Goal: Task Accomplishment & Management: Use online tool/utility

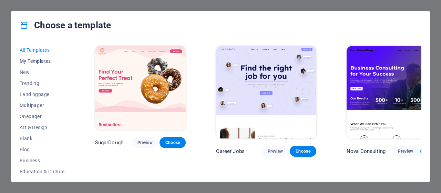
click at [41, 63] on span "My Templates" at bounding box center [42, 61] width 45 height 6
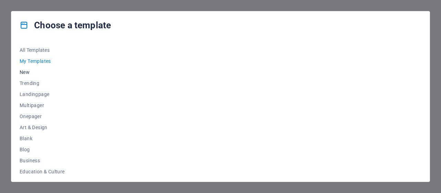
click at [30, 73] on span "New" at bounding box center [42, 72] width 45 height 6
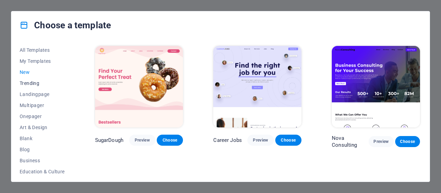
click at [34, 83] on span "Trending" at bounding box center [42, 83] width 45 height 6
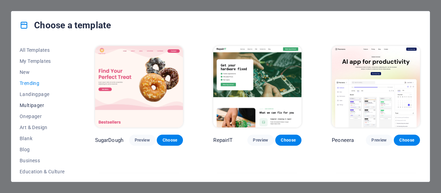
click at [32, 103] on span "Multipager" at bounding box center [42, 105] width 45 height 6
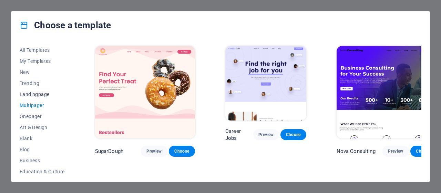
click at [36, 96] on span "Landingpage" at bounding box center [42, 94] width 45 height 6
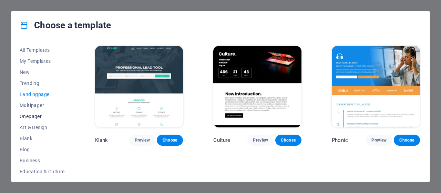
click at [32, 119] on button "Onepager" at bounding box center [42, 116] width 45 height 11
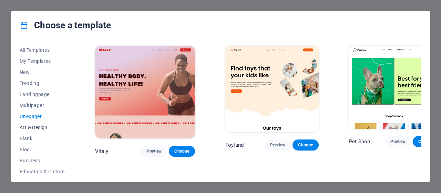
click at [32, 127] on span "Art & Design" at bounding box center [42, 127] width 45 height 6
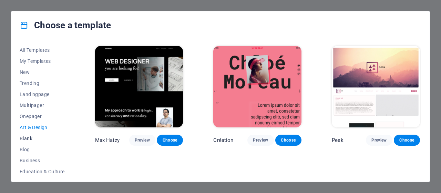
click at [30, 140] on span "Blank" at bounding box center [42, 138] width 45 height 6
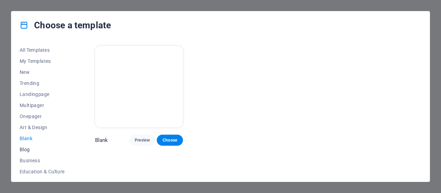
click at [27, 150] on span "Blog" at bounding box center [42, 149] width 45 height 6
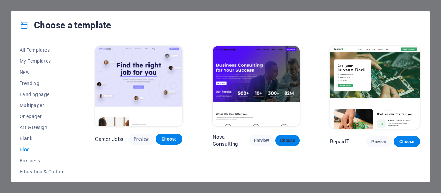
click at [291, 141] on span "Choose" at bounding box center [288, 141] width 14 height 6
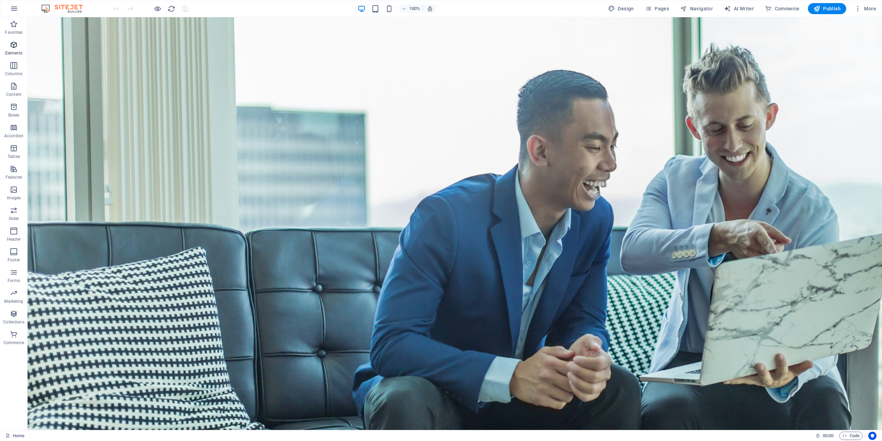
click at [12, 50] on p "Elements" at bounding box center [14, 53] width 18 height 6
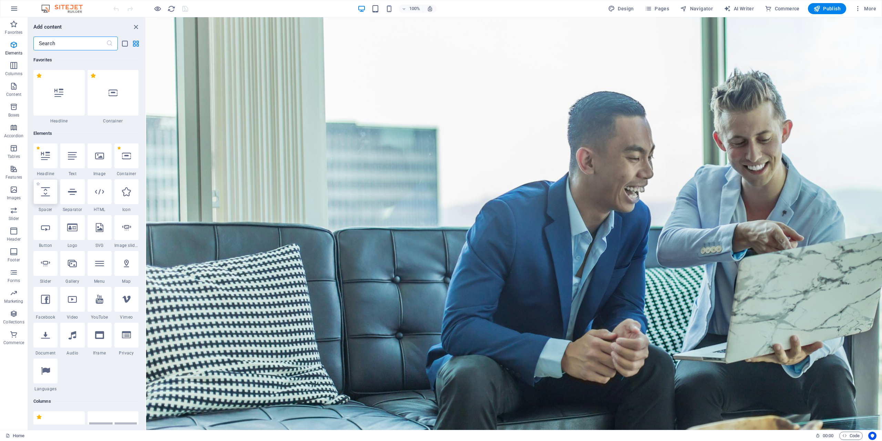
scroll to position [73, 0]
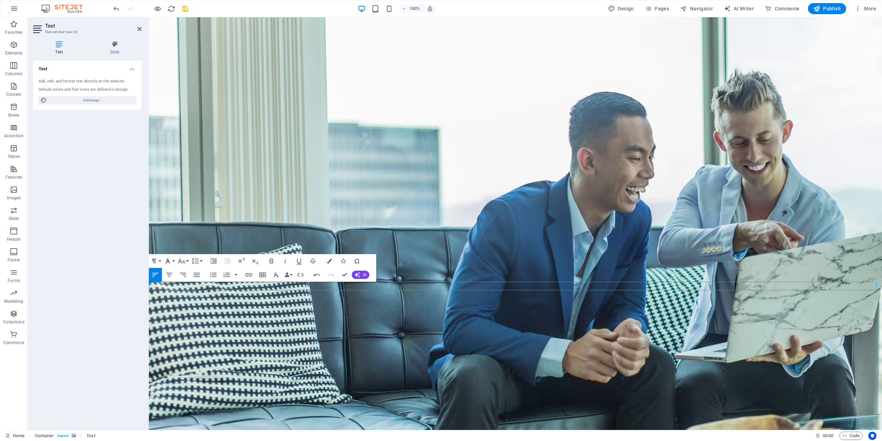
click at [173, 192] on button "Font Family" at bounding box center [169, 261] width 13 height 14
click at [180, 192] on link "Arial" at bounding box center [190, 274] width 54 height 10
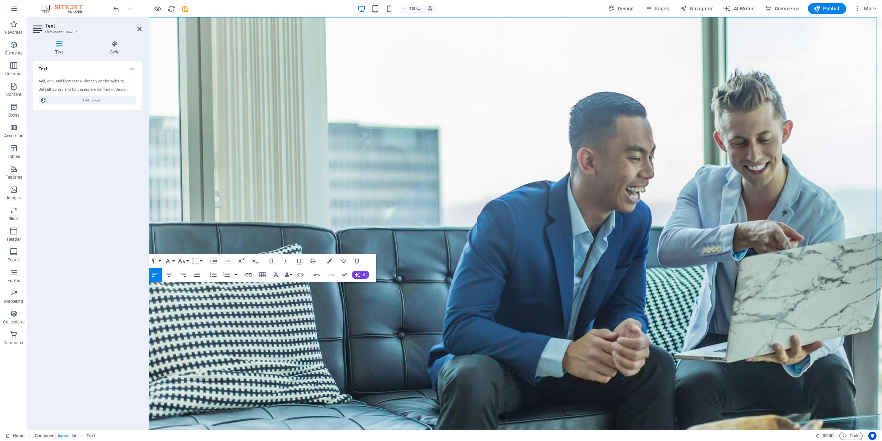
click at [329, 192] on figure at bounding box center [516, 223] width 734 height 413
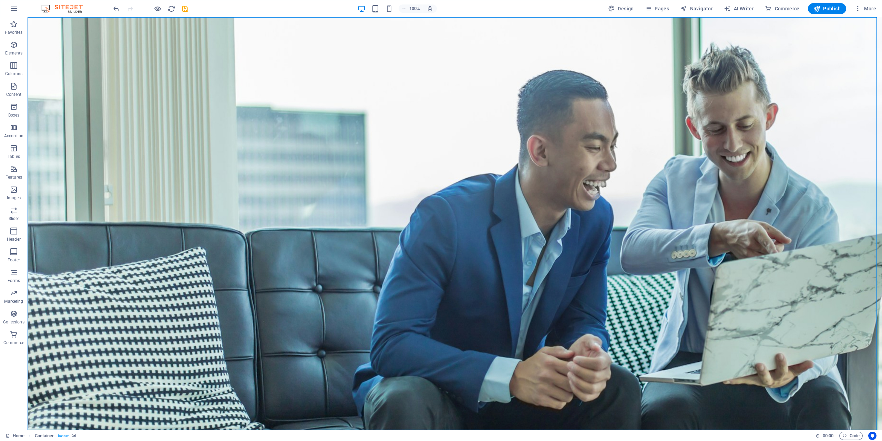
click at [418, 192] on figure at bounding box center [455, 223] width 855 height 413
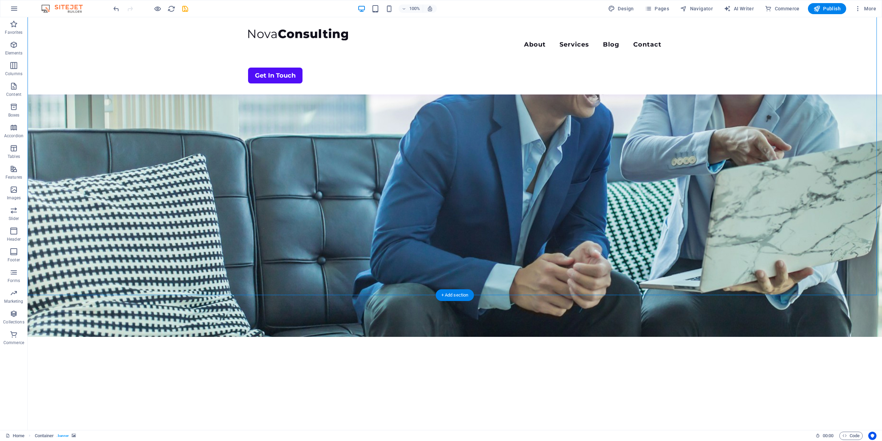
scroll to position [138, 0]
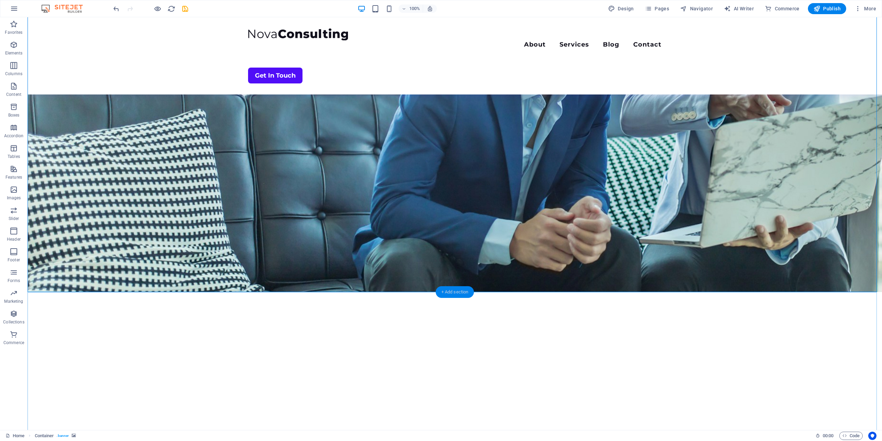
click at [441, 192] on div "+ Add section" at bounding box center [455, 292] width 38 height 12
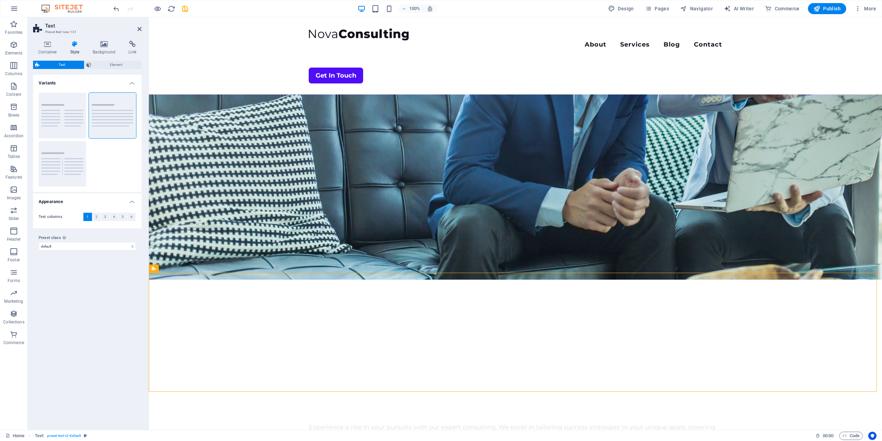
scroll to position [103, 0]
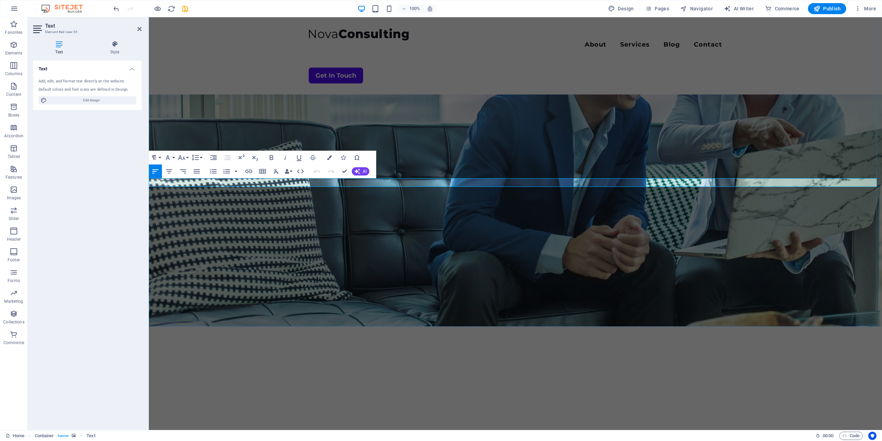
click at [396, 192] on figure at bounding box center [516, 120] width 734 height 413
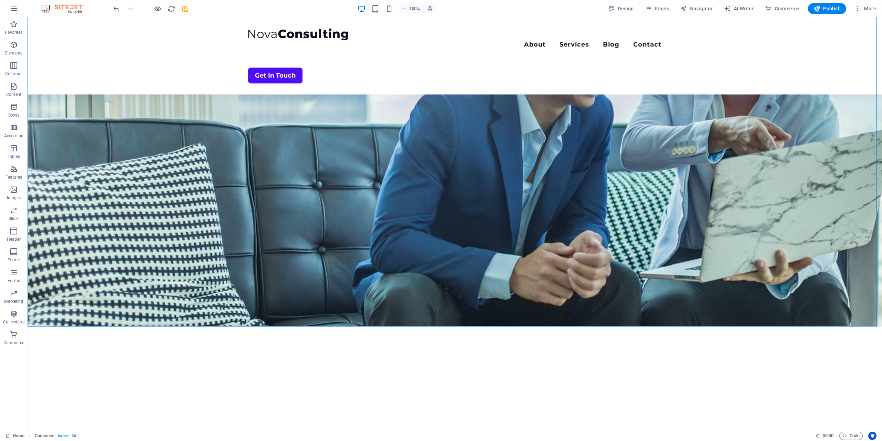
click at [441, 181] on figure at bounding box center [455, 120] width 855 height 413
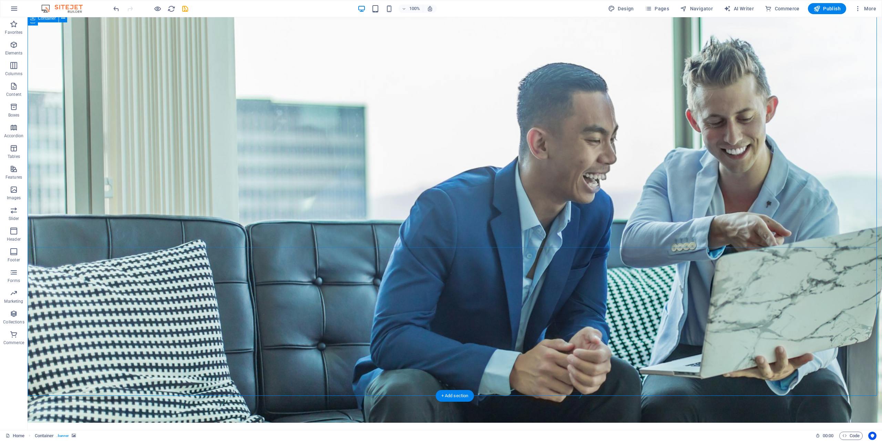
scroll to position [0, 0]
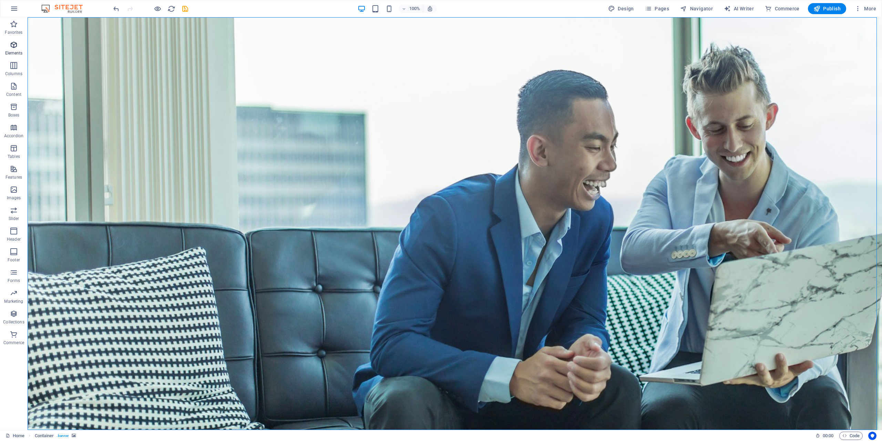
click at [10, 49] on span "Elements" at bounding box center [14, 49] width 28 height 17
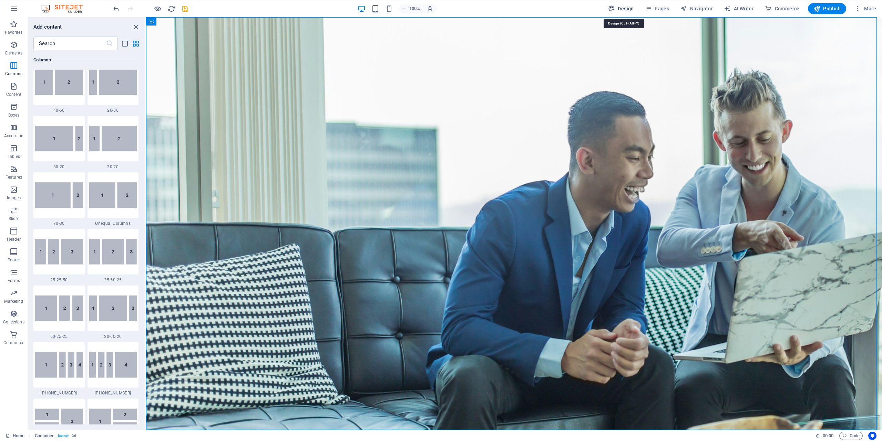
drag, startPoint x: 558, startPoint y: 33, endPoint x: 626, endPoint y: 7, distance: 73.0
click at [441, 7] on span "Design" at bounding box center [621, 8] width 26 height 7
select select "700"
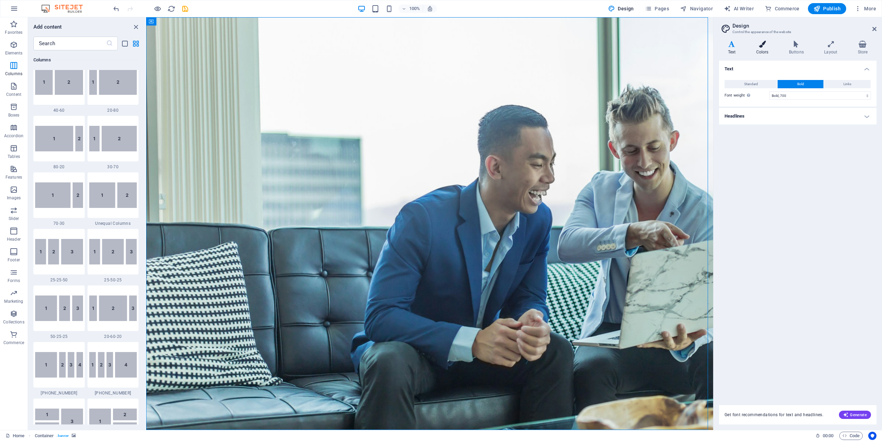
click at [441, 47] on icon at bounding box center [763, 44] width 30 height 7
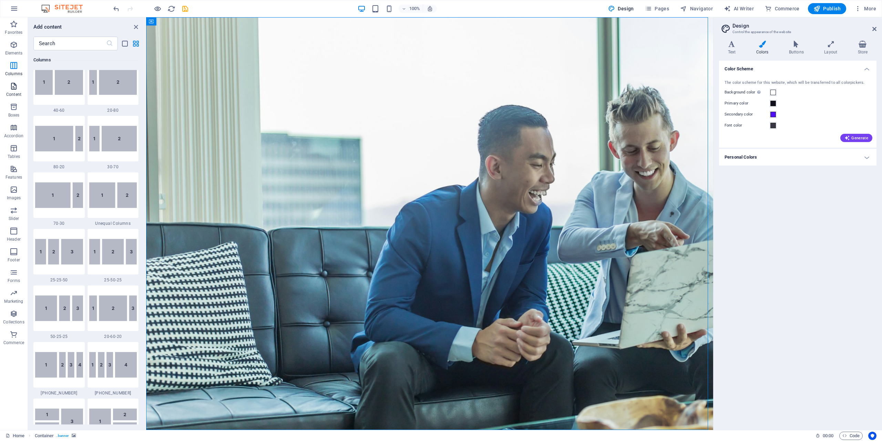
click at [15, 91] on span "Content" at bounding box center [14, 90] width 28 height 17
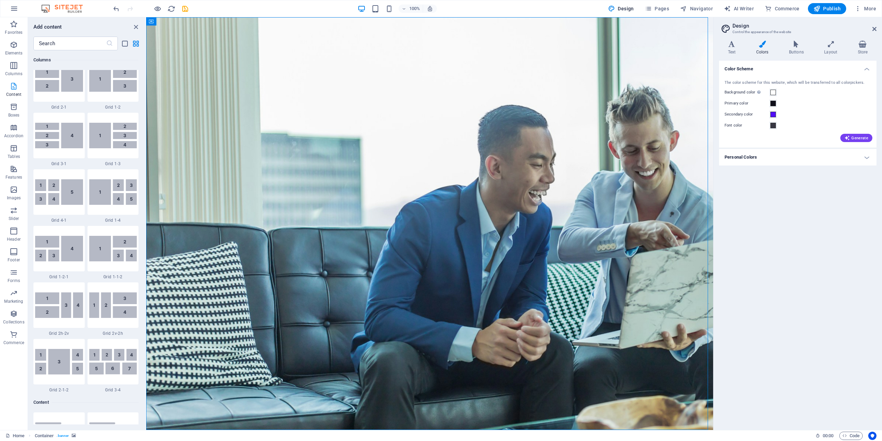
scroll to position [1206, 0]
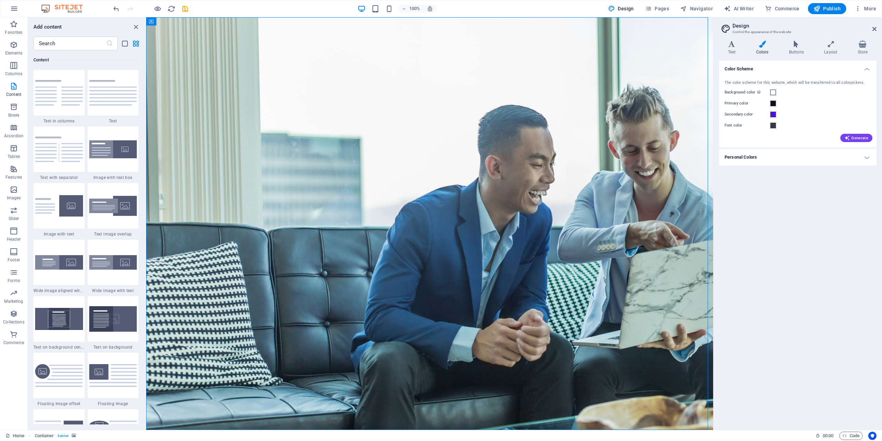
click at [68, 6] on img at bounding box center [66, 8] width 52 height 8
click at [12, 10] on icon "button" at bounding box center [14, 8] width 8 height 8
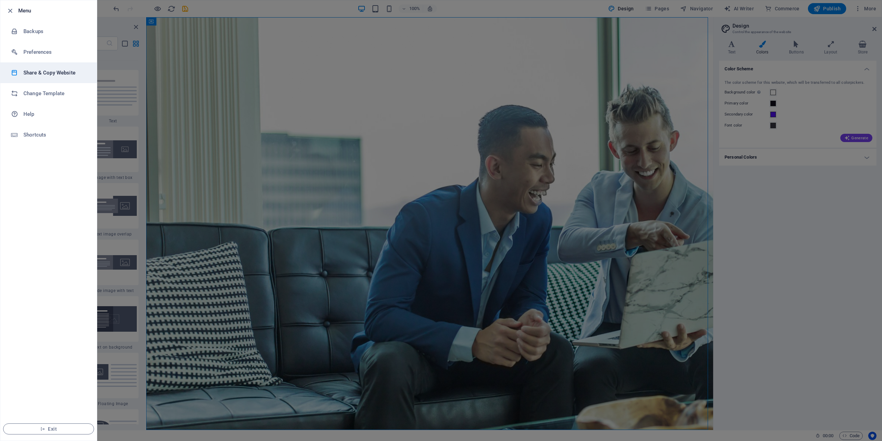
click at [38, 72] on h6 "Share & Copy Website" at bounding box center [55, 73] width 64 height 8
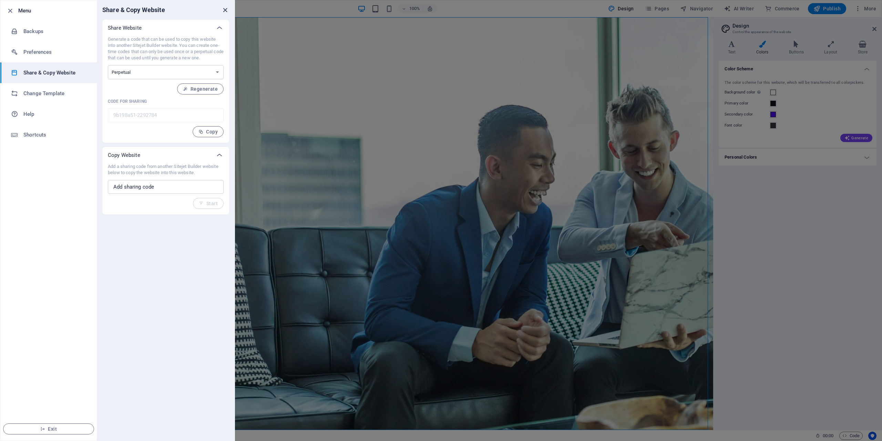
click at [226, 8] on icon "close" at bounding box center [225, 10] width 8 height 8
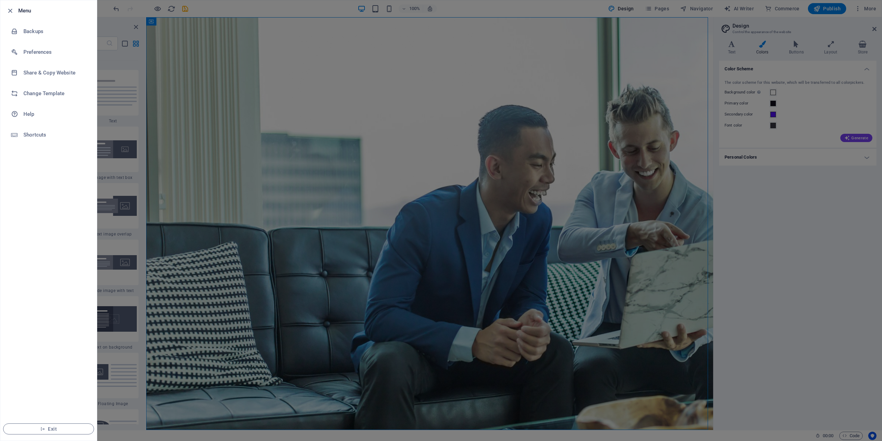
click at [441, 8] on div at bounding box center [441, 220] width 882 height 441
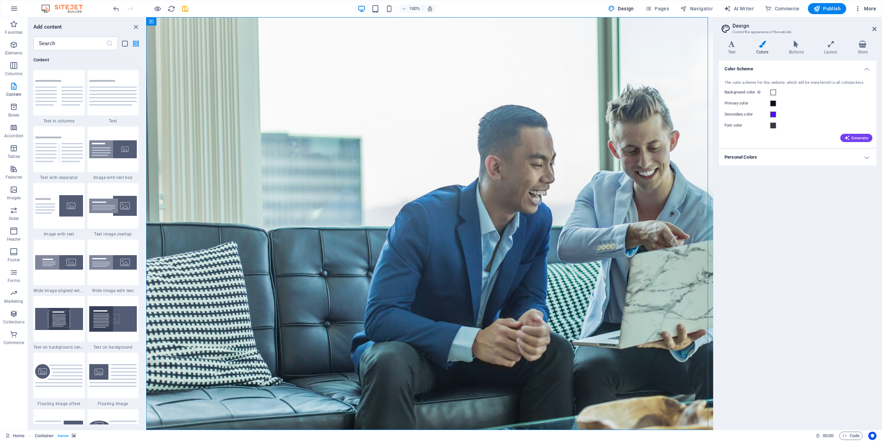
click at [441, 8] on icon "button" at bounding box center [858, 8] width 7 height 7
click at [441, 81] on li "Languages" at bounding box center [845, 76] width 62 height 17
select select "41"
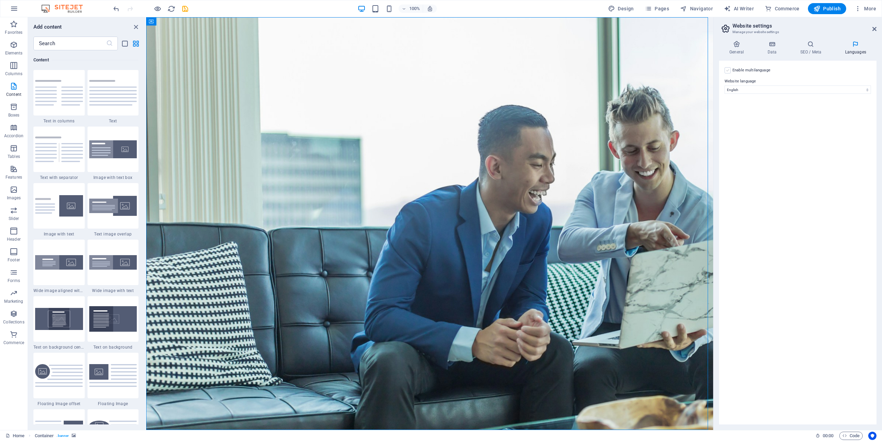
click at [441, 70] on label at bounding box center [728, 70] width 6 height 6
click at [0, 0] on input "Enable multilanguage To disable multilanguage delete all languages until only o…" at bounding box center [0, 0] width 0 height 0
click at [441, 124] on select "Abkhazian Afar Afrikaans Akan Albanian Amharic Arabic Aragonese Armenian Assame…" at bounding box center [798, 123] width 115 height 8
select select "49"
click at [441, 119] on select "Abkhazian Afar Afrikaans Akan Albanian Amharic Arabic Aragonese Armenian Assame…" at bounding box center [798, 123] width 115 height 8
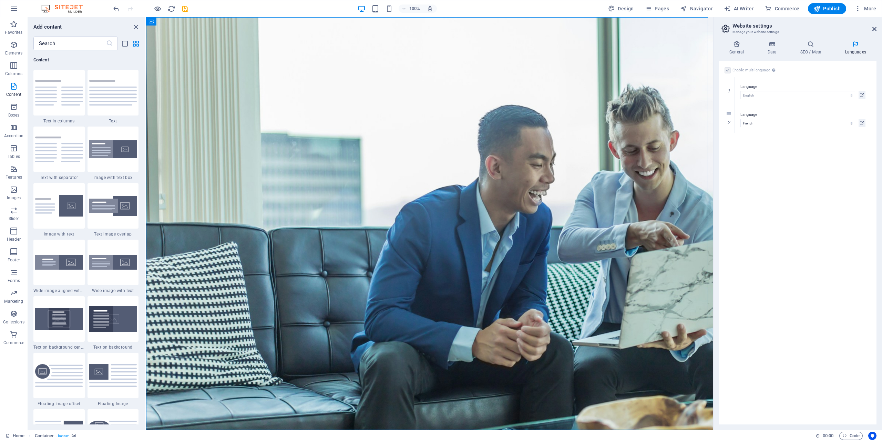
click at [441, 187] on div "Enable multilanguage To disable multilanguage delete all languages until only o…" at bounding box center [798, 243] width 158 height 364
click at [441, 6] on span "AI Writer" at bounding box center [739, 8] width 30 height 7
select select "English"
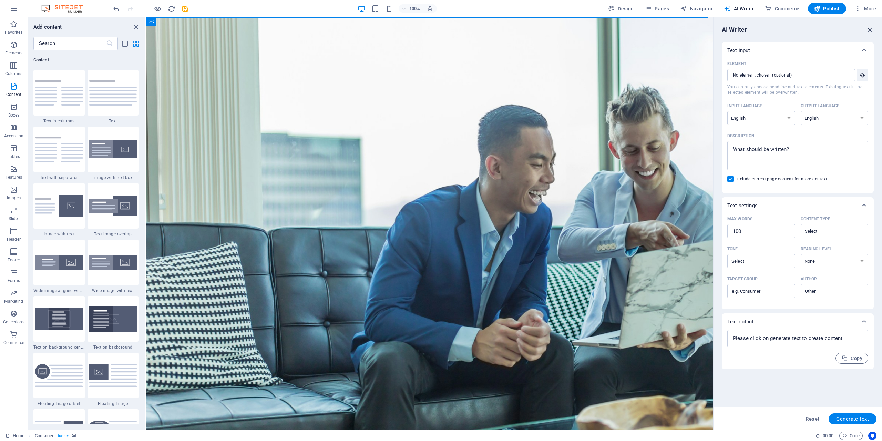
drag, startPoint x: 872, startPoint y: 30, endPoint x: 725, endPoint y: 12, distance: 147.9
click at [441, 30] on icon "button" at bounding box center [871, 30] width 8 height 8
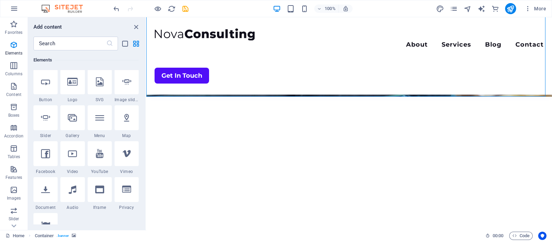
scroll to position [0, 0]
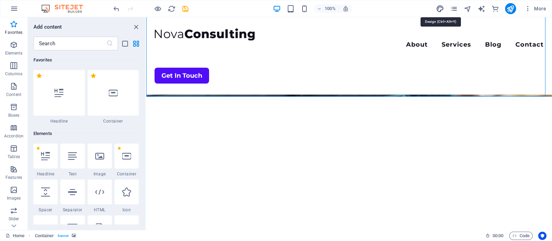
click at [441, 8] on icon "design" at bounding box center [440, 9] width 8 height 8
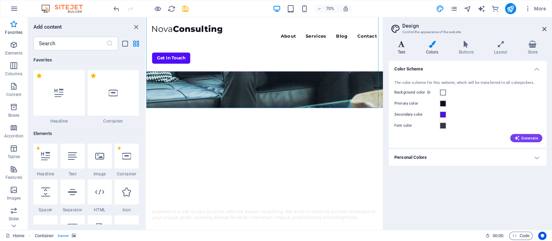
click at [400, 48] on h4 "Text" at bounding box center [402, 48] width 28 height 14
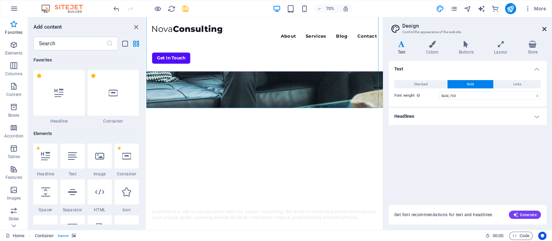
click at [441, 26] on icon at bounding box center [544, 29] width 4 height 6
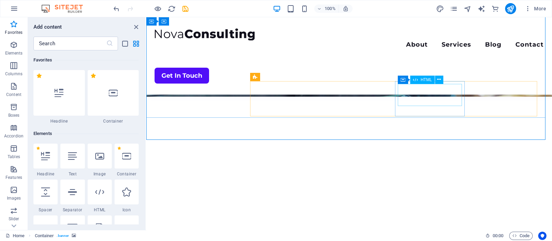
scroll to position [173, 0]
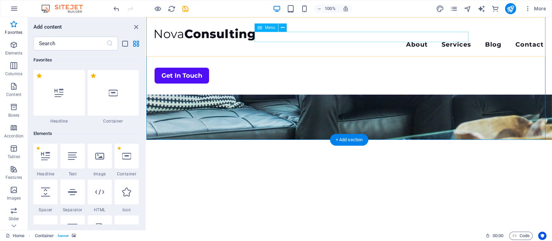
click at [341, 40] on nav "About Services Blog Contact" at bounding box center [348, 45] width 389 height 10
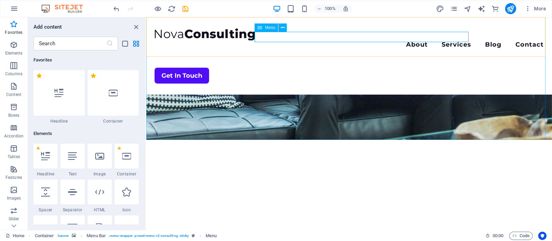
click at [265, 28] on span "Menu" at bounding box center [270, 28] width 10 height 4
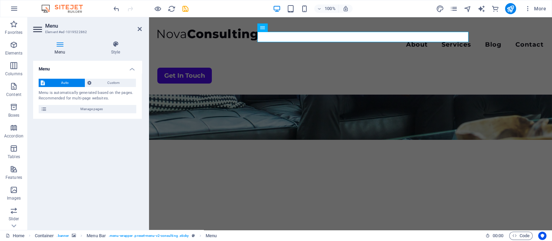
click at [56, 47] on icon at bounding box center [59, 44] width 53 height 7
click at [88, 107] on span "Manage pages" at bounding box center [91, 109] width 85 height 8
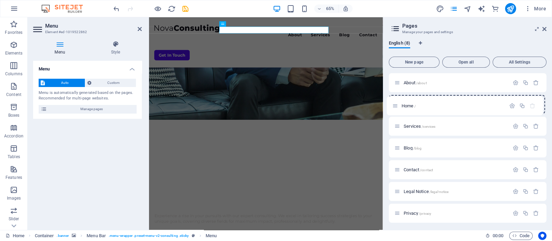
drag, startPoint x: 397, startPoint y: 82, endPoint x: 395, endPoint y: 109, distance: 27.0
click at [395, 109] on div "Home / About /about Services /services Blog /blog Contact /contact Legal Notice…" at bounding box center [467, 158] width 158 height 171
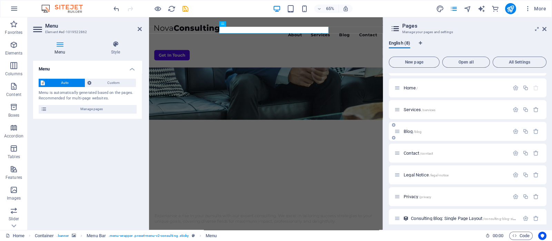
scroll to position [22, 0]
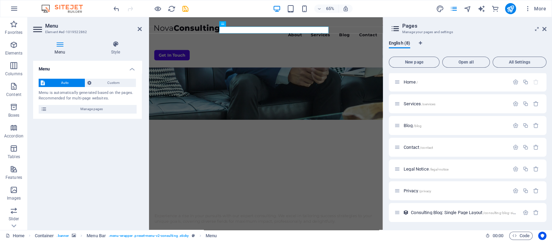
click at [441, 25] on h2 "Pages" at bounding box center [474, 26] width 144 height 6
click at [441, 28] on icon at bounding box center [544, 29] width 4 height 6
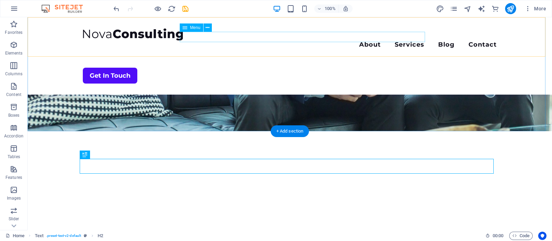
click at [311, 40] on nav "About Services Blog Contact" at bounding box center [290, 45] width 414 height 10
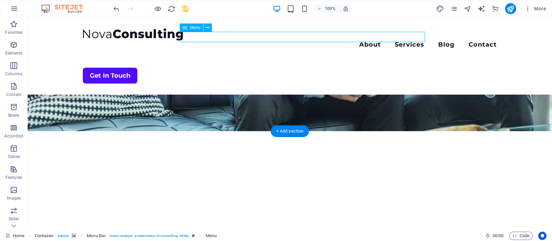
click at [311, 40] on nav "About Services Blog Contact" at bounding box center [290, 45] width 414 height 10
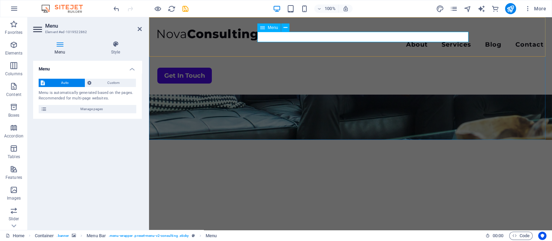
click at [272, 27] on span "Menu" at bounding box center [272, 28] width 10 height 4
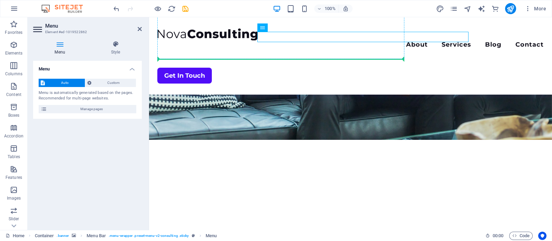
scroll to position [166, 0]
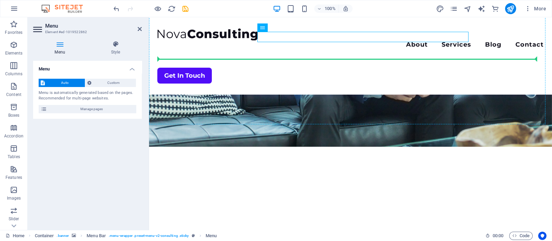
drag, startPoint x: 421, startPoint y: 44, endPoint x: 273, endPoint y: 65, distance: 149.3
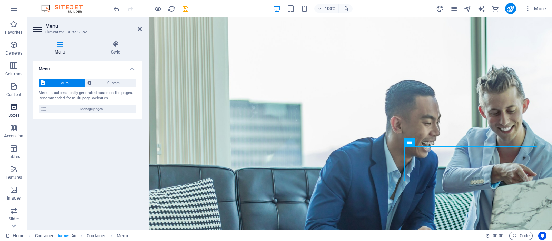
scroll to position [118, 0]
click at [16, 192] on icon "button" at bounding box center [14, 195] width 8 height 8
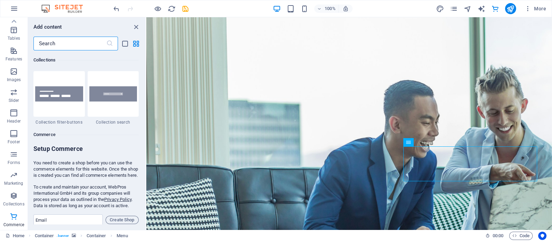
scroll to position [6712, 0]
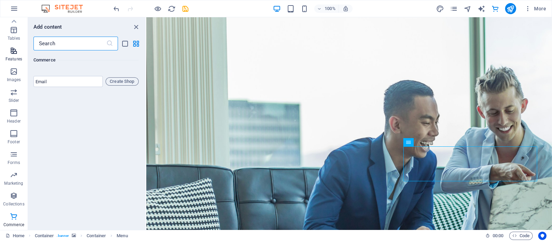
click at [19, 55] on span "Features" at bounding box center [14, 55] width 28 height 17
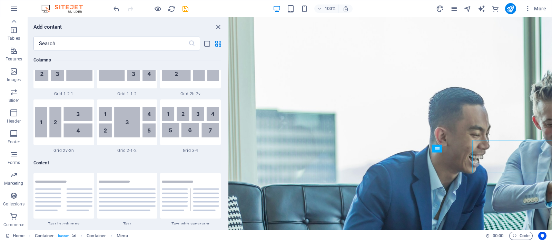
scroll to position [511, 0]
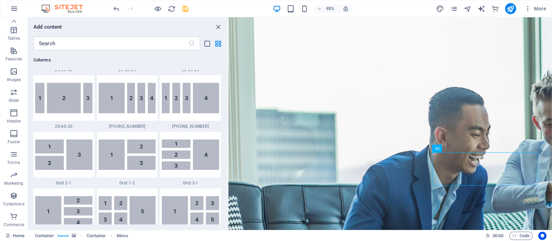
drag, startPoint x: 146, startPoint y: 69, endPoint x: 8, endPoint y: 80, distance: 138.3
click at [266, 74] on section "Favorites Elements Columns Content Boxes Accordion Tables Features Images Slide…" at bounding box center [276, 123] width 552 height 212
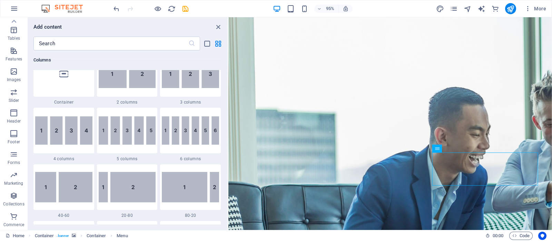
scroll to position [0, 0]
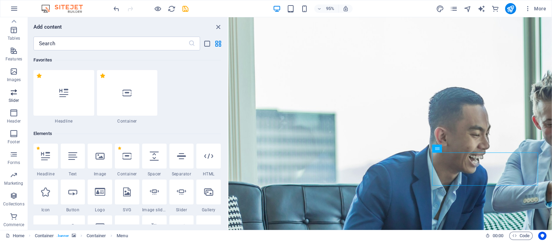
click at [12, 94] on icon "button" at bounding box center [14, 92] width 8 height 8
click at [19, 8] on button "button" at bounding box center [14, 8] width 17 height 17
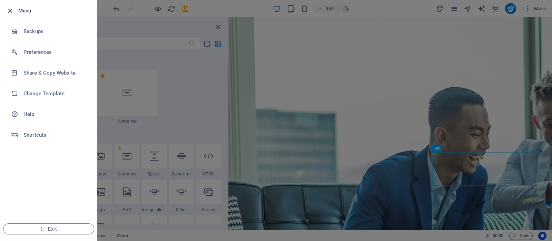
click at [10, 10] on icon "button" at bounding box center [10, 11] width 8 height 8
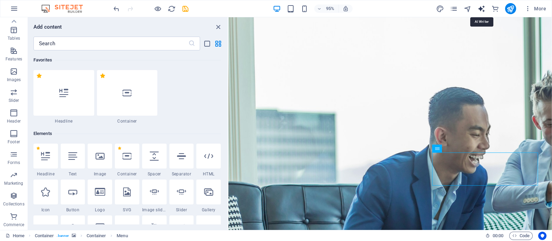
click at [441, 7] on icon "text_generator" at bounding box center [481, 9] width 8 height 8
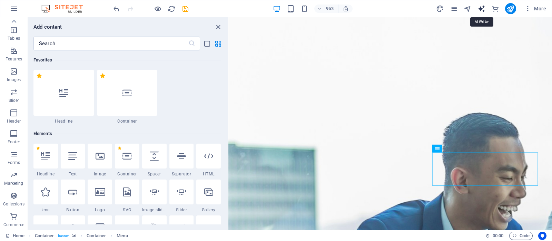
select select "English"
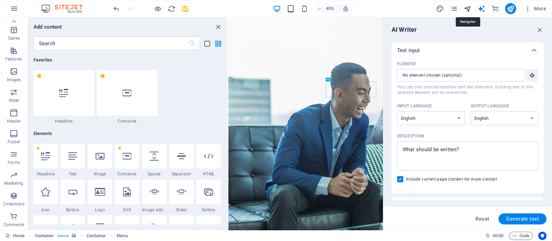
click at [441, 7] on icon "navigator" at bounding box center [467, 9] width 8 height 8
select select "18297309-en"
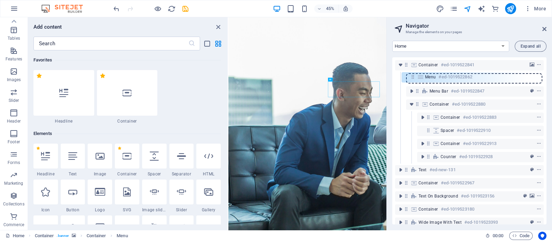
drag, startPoint x: 430, startPoint y: 117, endPoint x: 412, endPoint y: 73, distance: 46.7
click at [412, 73] on div "Container #ed-1019522841 Menu Bar #ed-1019522847 Container #ed-1019522880 Conta…" at bounding box center [469, 140] width 154 height 167
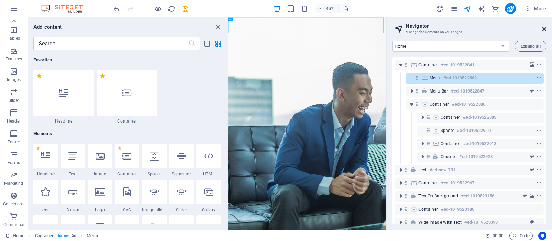
click at [441, 29] on icon at bounding box center [544, 29] width 4 height 6
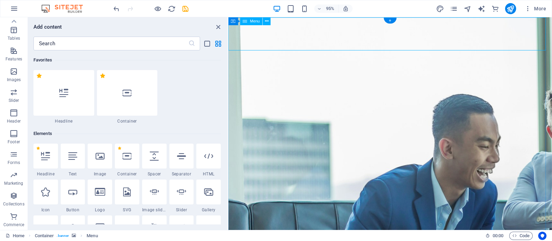
click at [242, 21] on div "Menu" at bounding box center [251, 21] width 22 height 8
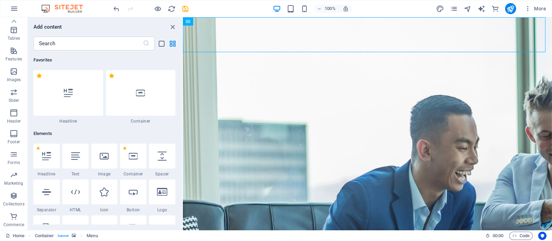
drag, startPoint x: 228, startPoint y: 56, endPoint x: 0, endPoint y: 45, distance: 227.8
click at [183, 62] on section "Favorites Elements Columns Content Boxes Accordion Tables Features Images Slide…" at bounding box center [276, 123] width 552 height 212
click at [441, 9] on icon "commerce" at bounding box center [495, 9] width 8 height 8
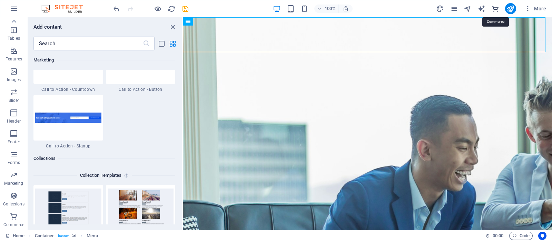
scroll to position [6610, 0]
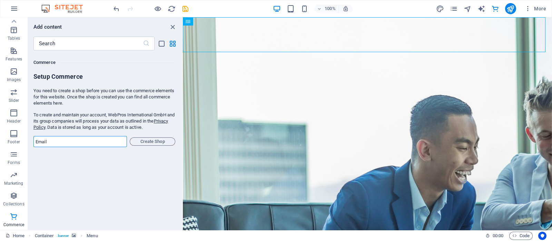
click at [83, 142] on input "email" at bounding box center [79, 141] width 93 height 11
click at [75, 170] on div "Favorites 1 Star Headline 1 Star Container Elements 1 Star Headline 1 Star Text…" at bounding box center [105, 137] width 154 height 174
click at [86, 136] on input "email" at bounding box center [79, 141] width 93 height 11
type input "[EMAIL_ADDRESS][DOMAIN_NAME]"
click at [150, 141] on span "Create Shop" at bounding box center [152, 141] width 39 height 8
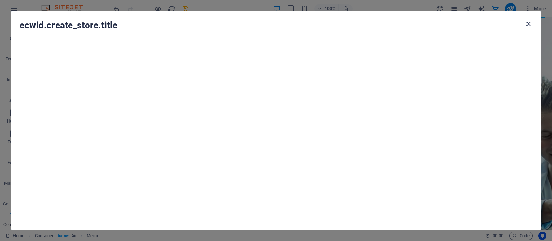
click at [441, 23] on icon "button" at bounding box center [528, 24] width 8 height 8
